Goal: Information Seeking & Learning: Check status

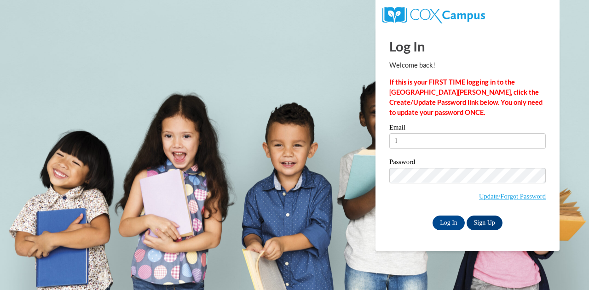
type input "Latoria.johnson@kindercare.com"
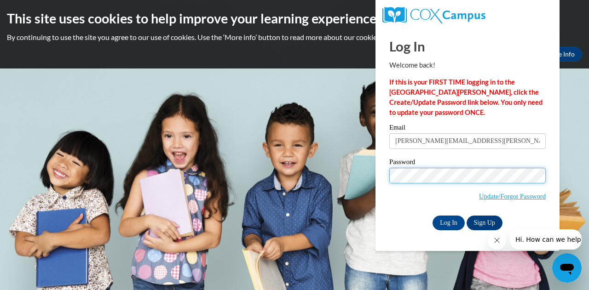
click at [432, 216] on input "Log In" at bounding box center [448, 223] width 32 height 15
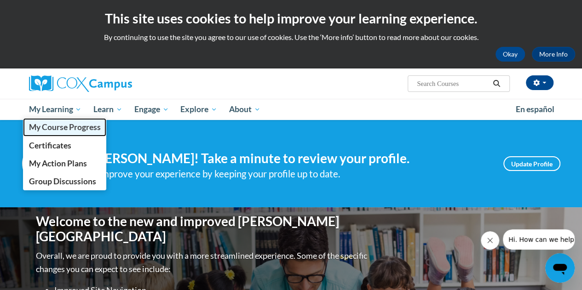
click at [64, 131] on span "My Course Progress" at bounding box center [65, 127] width 72 height 10
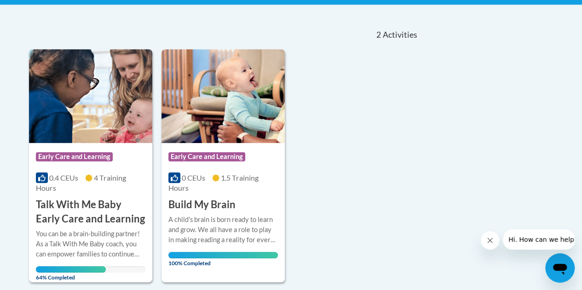
scroll to position [173, 0]
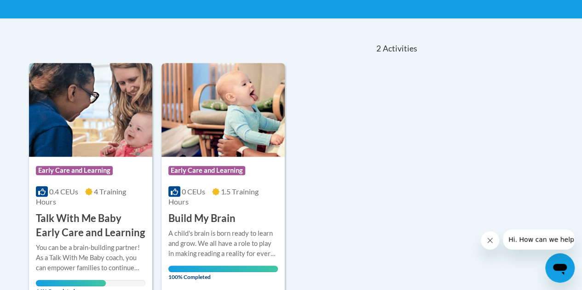
click at [41, 137] on img at bounding box center [90, 110] width 123 height 94
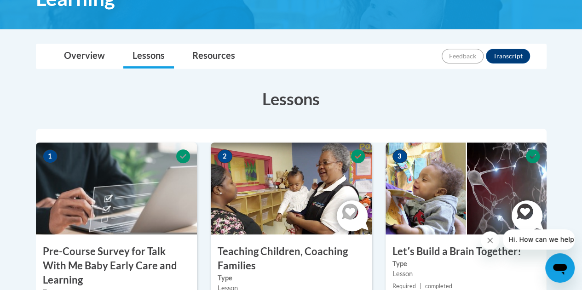
scroll to position [230, 0]
